Goal: Task Accomplishment & Management: Manage account settings

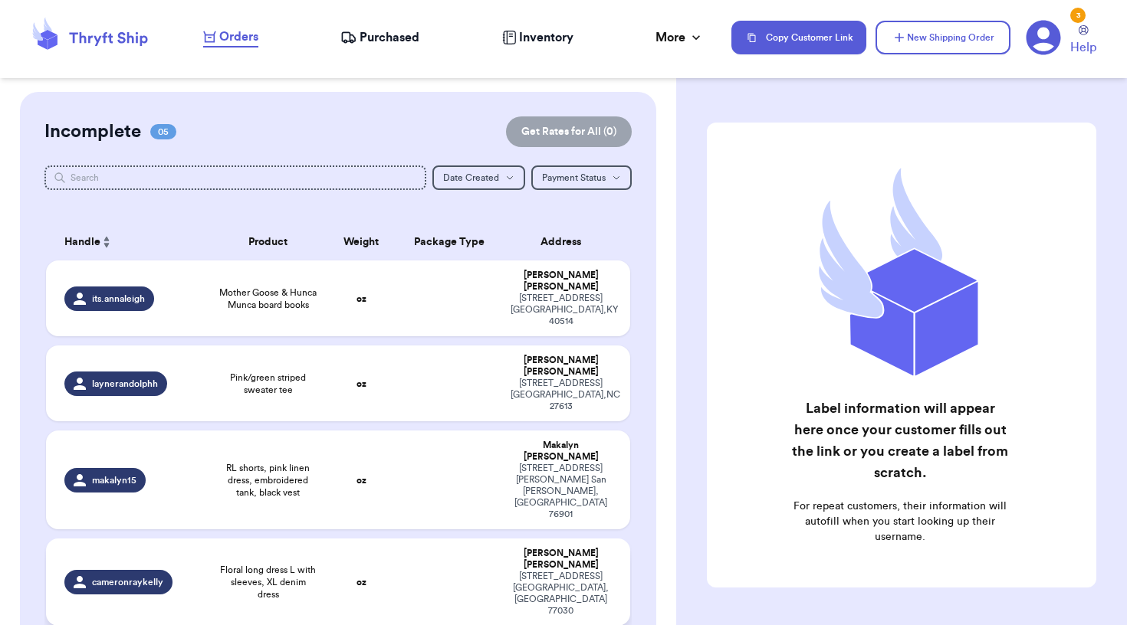
click at [295, 564] on span "Floral long dress L with sleeves, XL denim dress" at bounding box center [268, 582] width 98 height 37
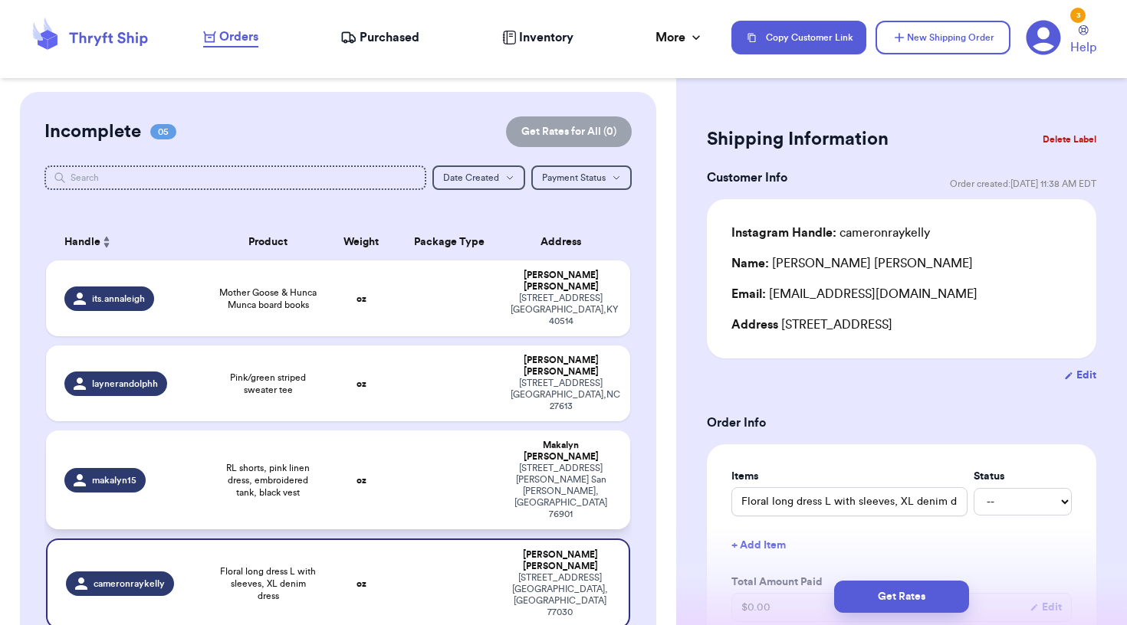
click at [378, 440] on td "oz" at bounding box center [361, 480] width 70 height 99
type input "RL shorts, pink linen dress, embroidered tank, black vest"
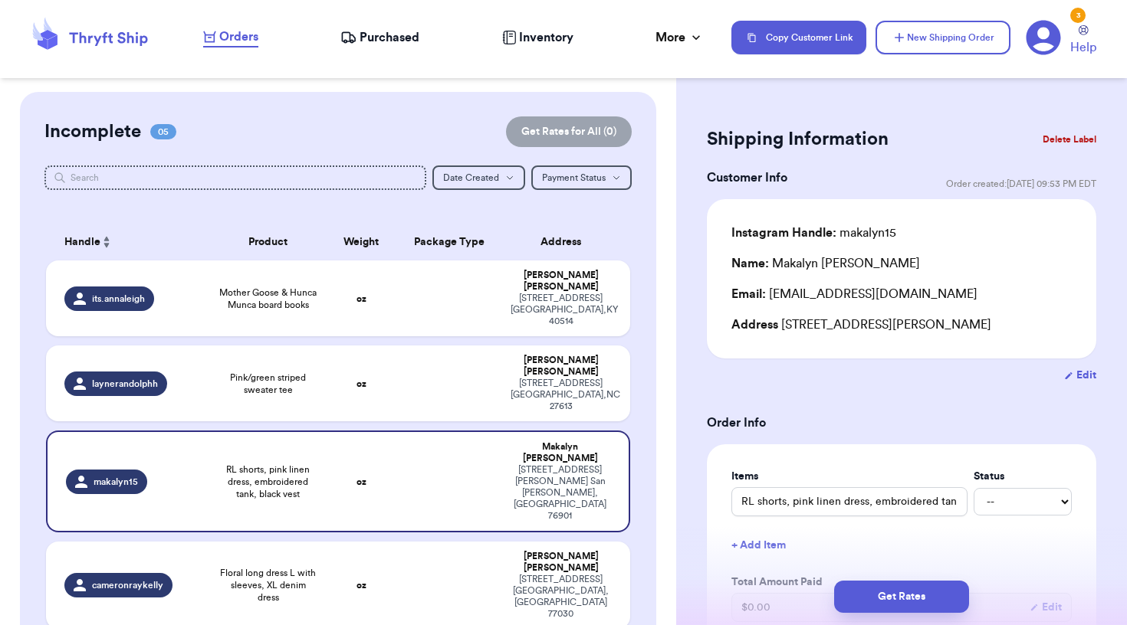
drag, startPoint x: 781, startPoint y: 331, endPoint x: 1032, endPoint y: 334, distance: 250.6
click at [1032, 334] on div "Address [STREET_ADDRESS][PERSON_NAME]" at bounding box center [901, 325] width 340 height 18
copy div "[STREET_ADDRESS][PERSON_NAME]"
drag, startPoint x: 772, startPoint y: 298, endPoint x: 973, endPoint y: 290, distance: 201.7
click at [973, 290] on div "Email: [EMAIL_ADDRESS][DOMAIN_NAME]" at bounding box center [901, 294] width 340 height 18
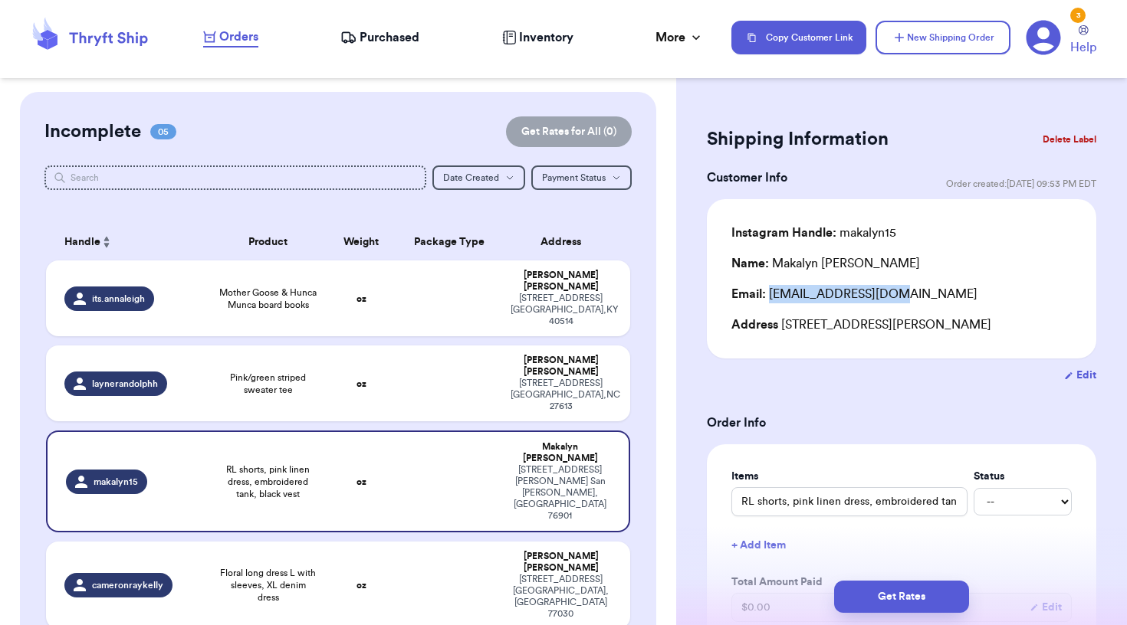
copy div "[EMAIL_ADDRESS][DOMAIN_NAME]"
click at [340, 363] on td "oz" at bounding box center [361, 384] width 70 height 76
type input "Pink/green striped sweater tee"
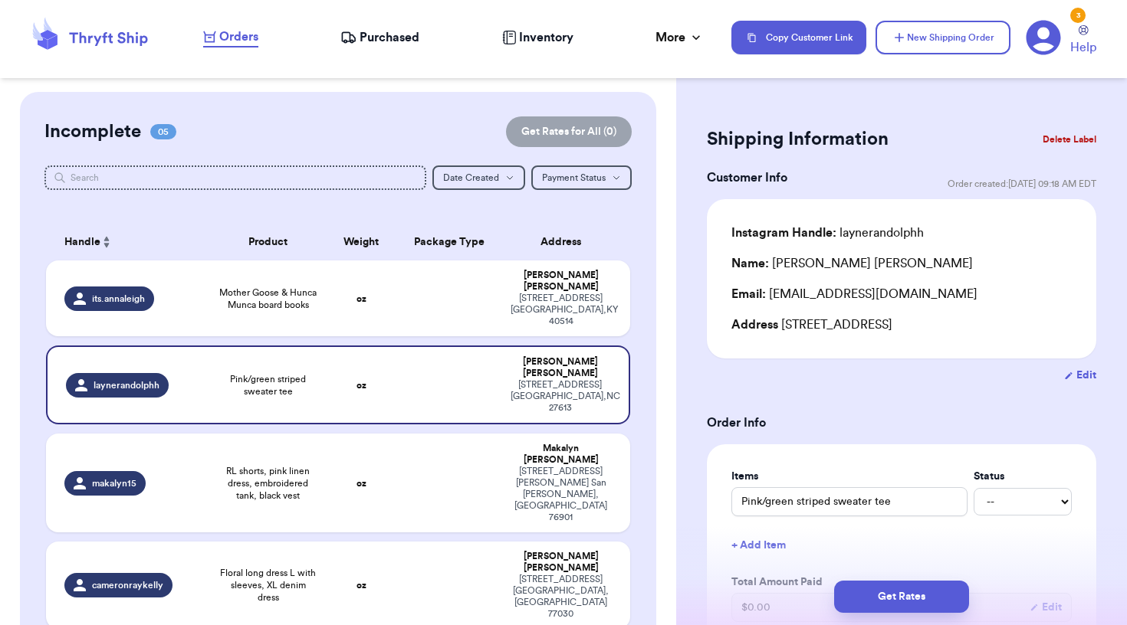
drag, startPoint x: 782, startPoint y: 328, endPoint x: 782, endPoint y: 361, distance: 33.0
click at [782, 359] on div "Instagram Handle: laynerandolphh Name: [PERSON_NAME] Email: [EMAIL_ADDRESS][DOM…" at bounding box center [901, 278] width 389 height 159
copy div "[STREET_ADDRESS]"
drag, startPoint x: 770, startPoint y: 297, endPoint x: 952, endPoint y: 295, distance: 181.7
click at [953, 297] on div "Email: [EMAIL_ADDRESS][DOMAIN_NAME]" at bounding box center [901, 294] width 340 height 18
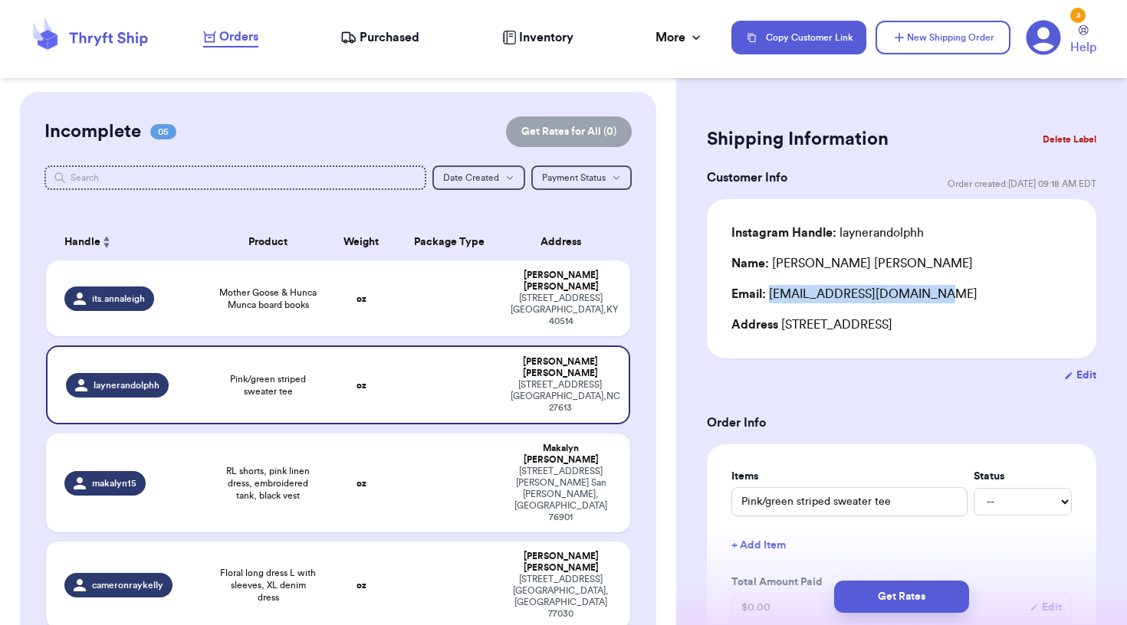
copy div "[EMAIL_ADDRESS][DOMAIN_NAME]"
click at [737, 517] on input "Pink/green striped sweater tee" at bounding box center [849, 501] width 236 height 29
type input "[PERSON_NAME]/green striped sweater tee"
type input "SHPink/green striped sweater tee"
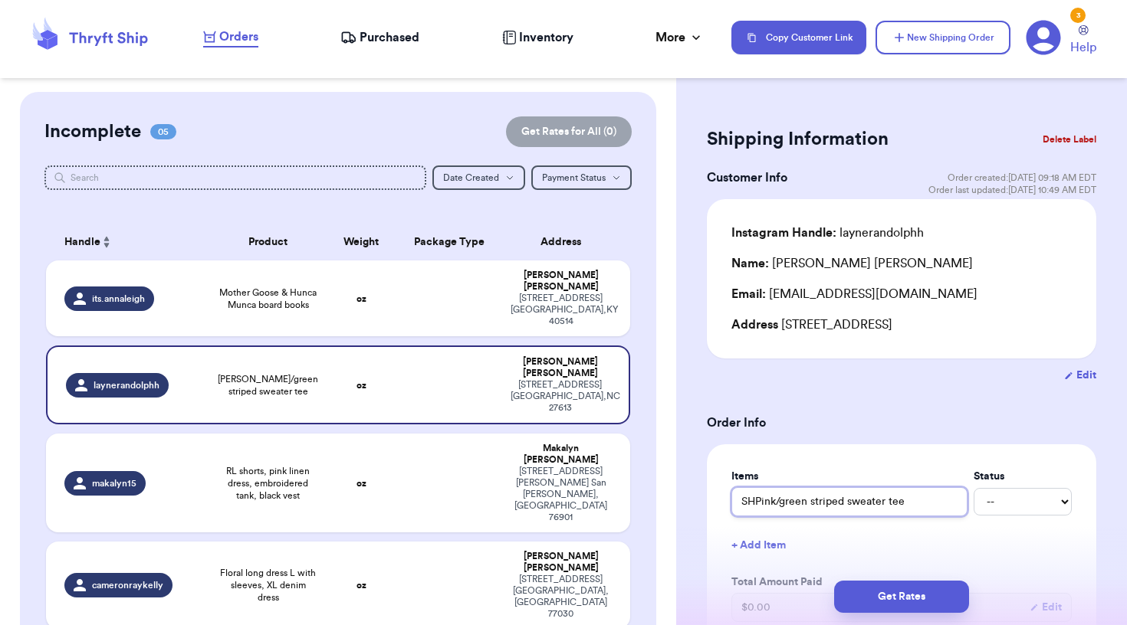
type input "SHIPink/green striped sweater tee"
type input "SHIPPink/green striped sweater tee"
type input "SHIPPPink/green striped sweater tee"
type input "SHIPPEPink/green striped sweater tee"
type input "SHIPPEDPink/green striped sweater tee"
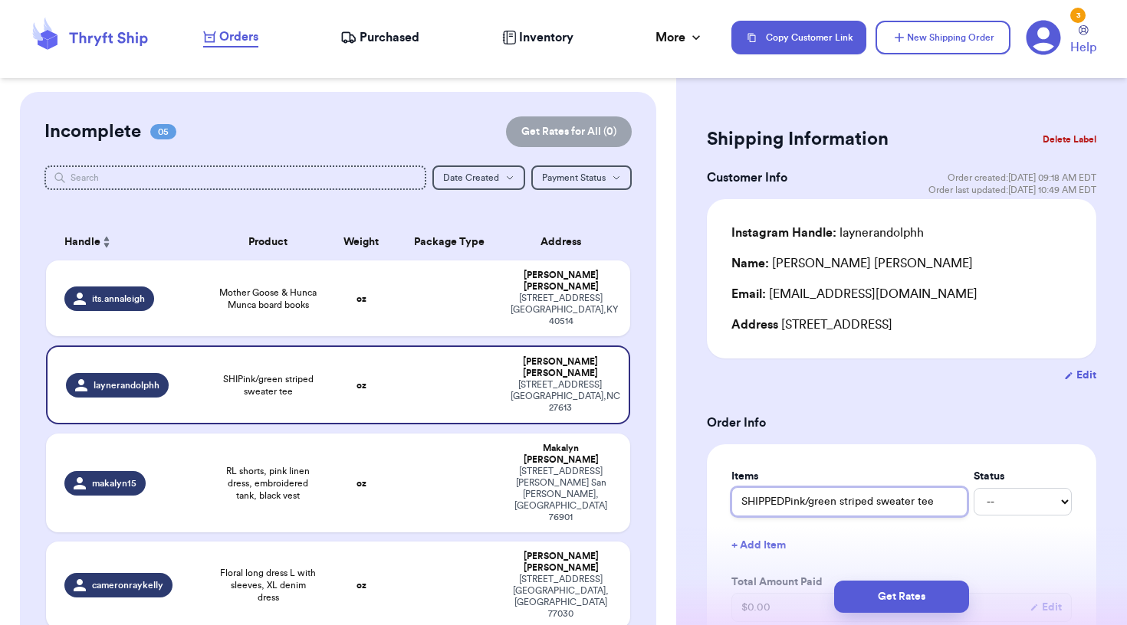
type input "SHIPPED Pink/green striped sweater tee"
click at [766, 517] on input "SHIPPED Pink/green striped sweater tee" at bounding box center [849, 501] width 236 height 29
type input "SHIPPED Pink/green striped sweater tee"
click at [296, 465] on span "RL shorts, pink linen dress, embroidered tank, black vest" at bounding box center [268, 483] width 98 height 37
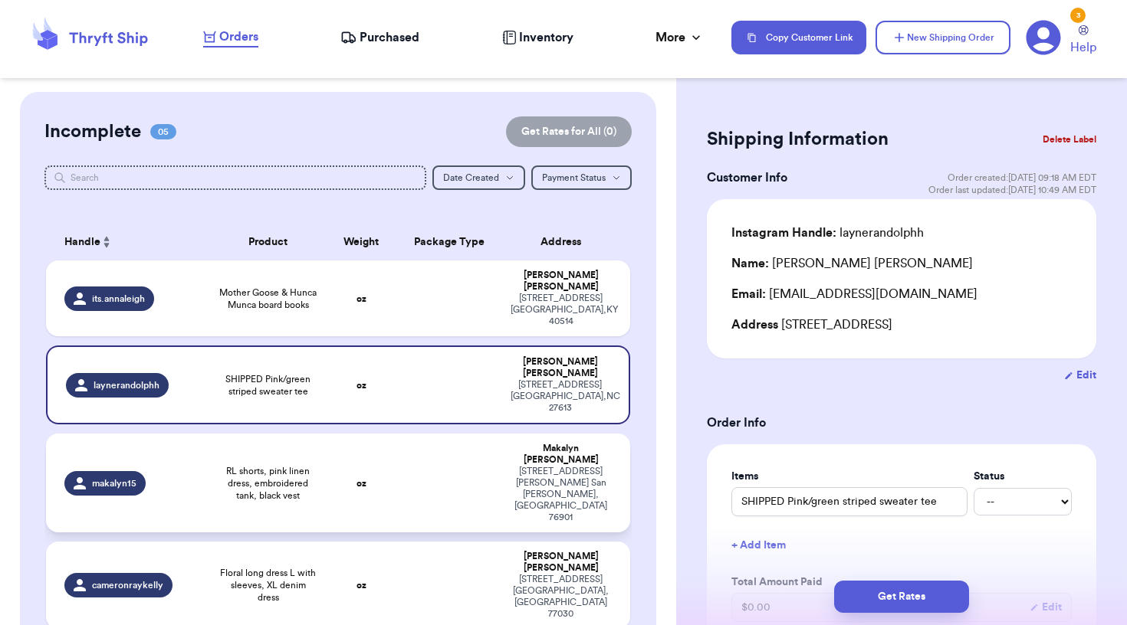
type input "RL shorts, pink linen dress, embroidered tank, black vest"
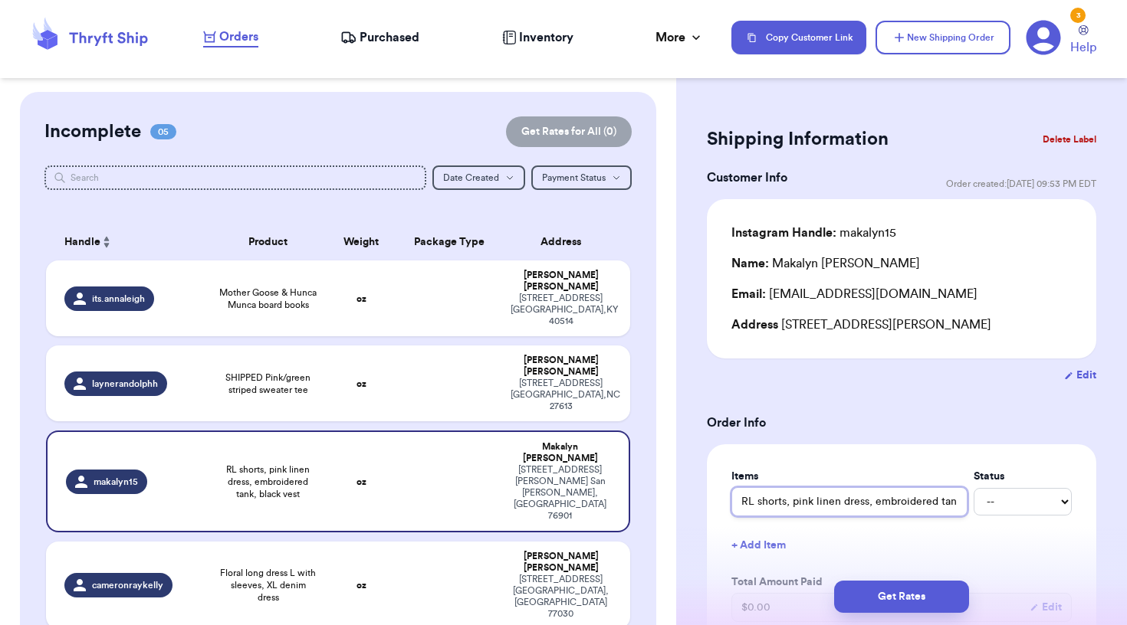
click at [743, 503] on input "RL shorts, pink linen dress, embroidered tank, black vest" at bounding box center [849, 501] width 236 height 29
paste input "SHIPPED"
type input "SHIPPED RL shorts, pink linen dress, embroidered tank, black vest"
click at [388, 542] on td "oz" at bounding box center [361, 585] width 70 height 87
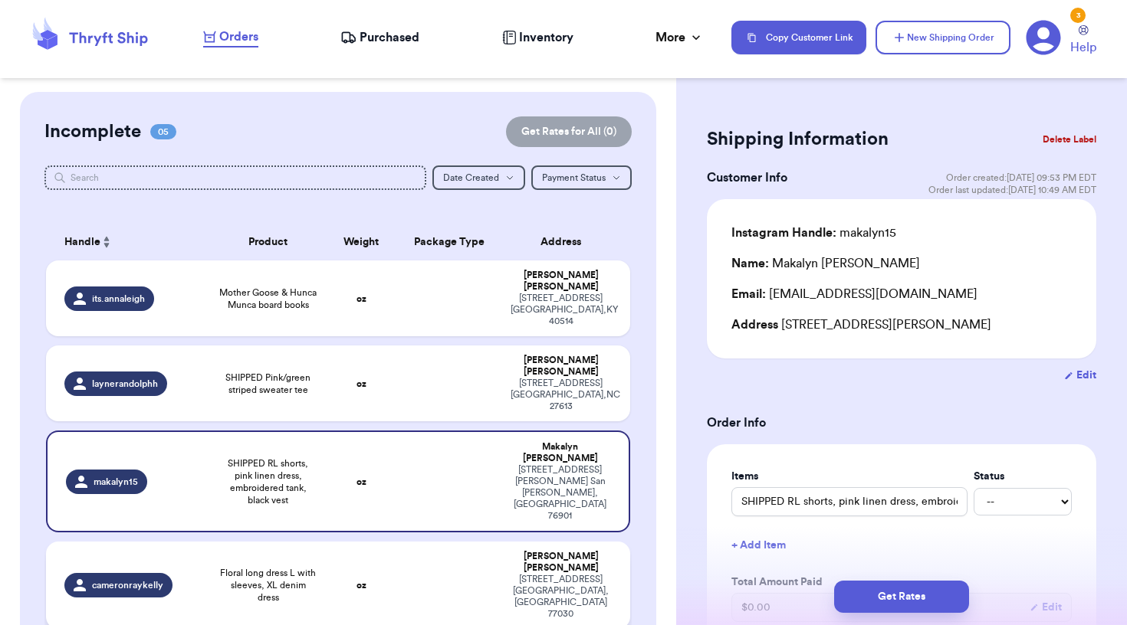
type input "Floral long dress L with sleeves, XL denim dress"
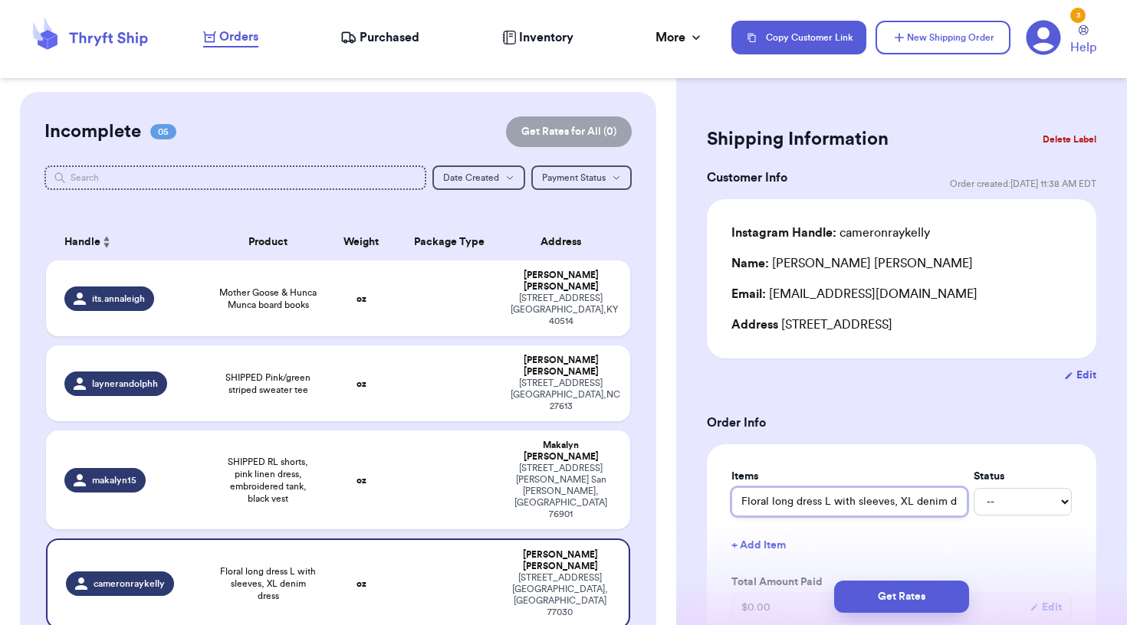
click at [742, 505] on input "Floral long dress L with sleeves, XL denim dress" at bounding box center [849, 501] width 236 height 29
paste input "SHIPPED"
type input "SHIPPED Floral long dress L with sleeves, XL denim dress"
click at [891, 452] on div "Items Status SHIPPED Floral long dress L with sleeves, XL denim dress -- Paid O…" at bounding box center [901, 576] width 389 height 262
